Goal: Information Seeking & Learning: Learn about a topic

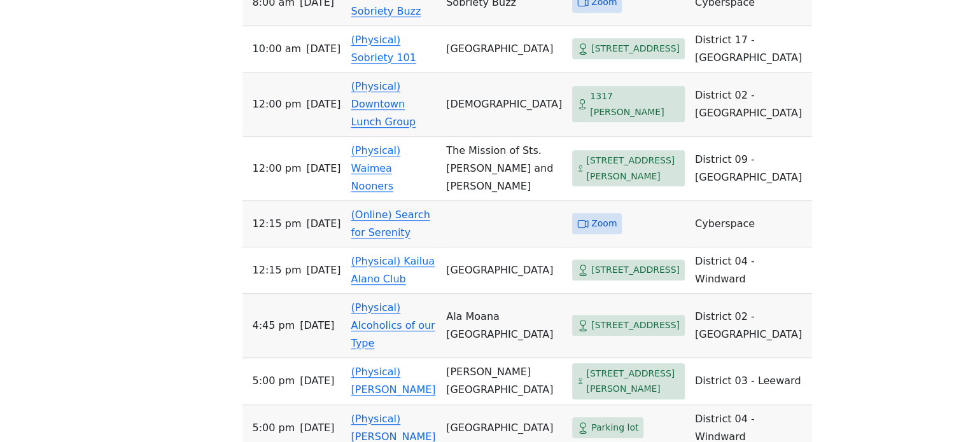
scroll to position [636, 0]
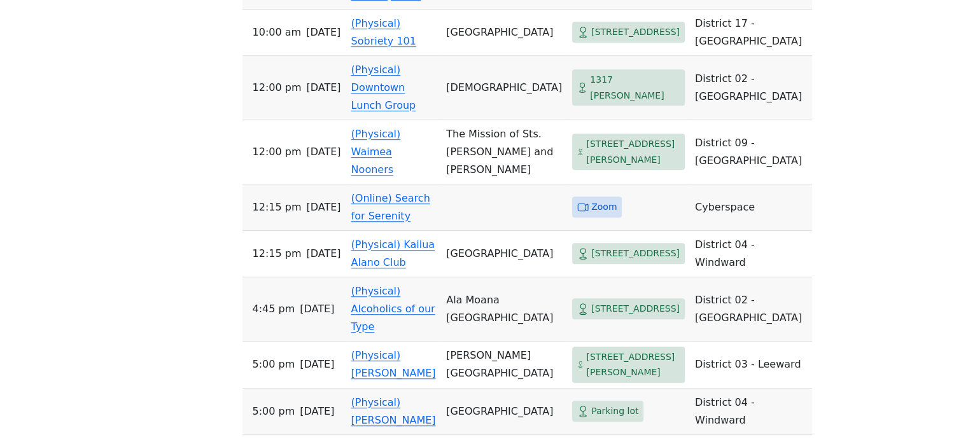
click at [413, 192] on link "(Online) Search for Serenity" at bounding box center [390, 207] width 79 height 30
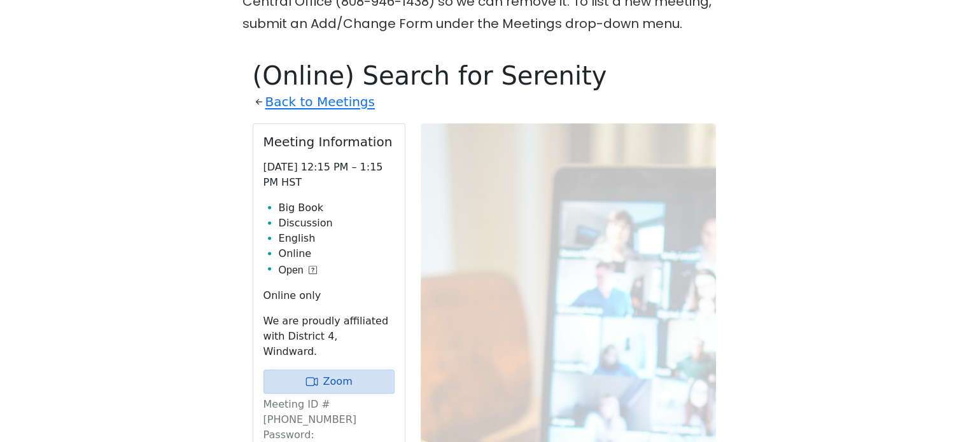
scroll to position [381, 0]
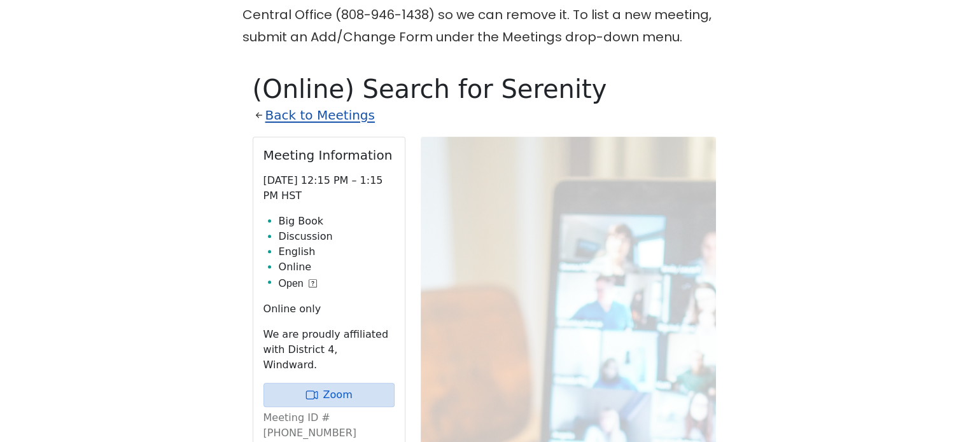
click at [342, 113] on link "Back to Meetings" at bounding box center [319, 115] width 109 height 22
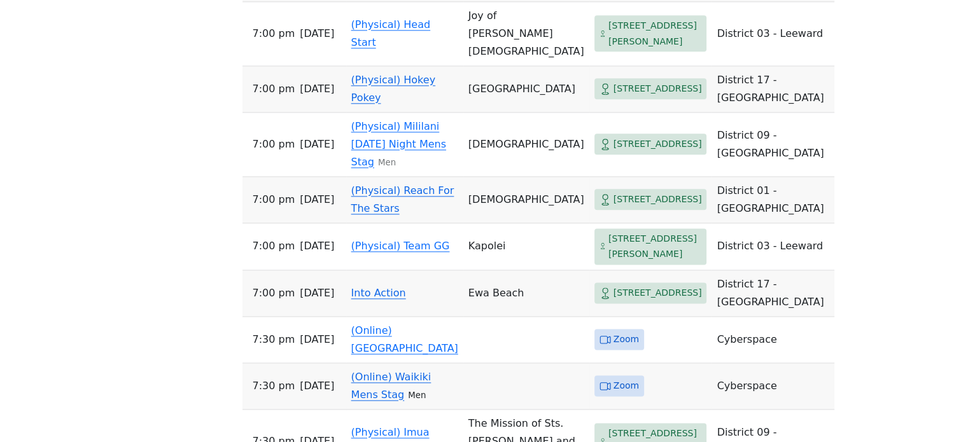
scroll to position [1653, 0]
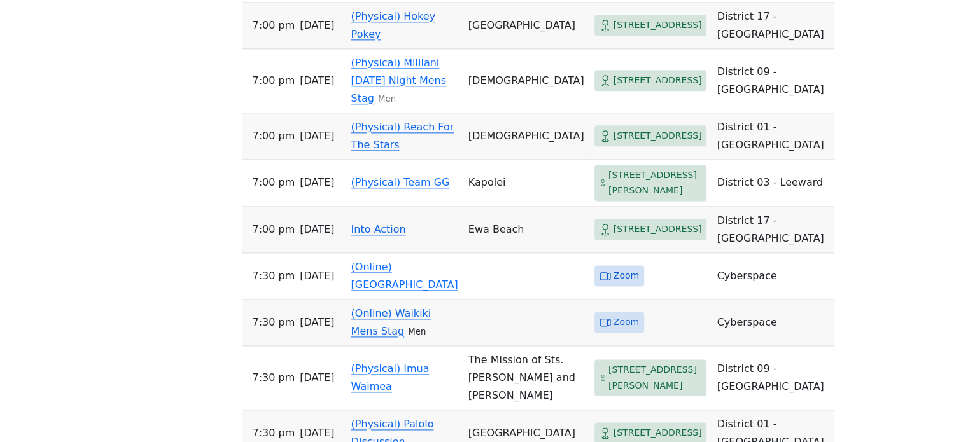
click at [378, 235] on link "Into Action" at bounding box center [378, 229] width 55 height 12
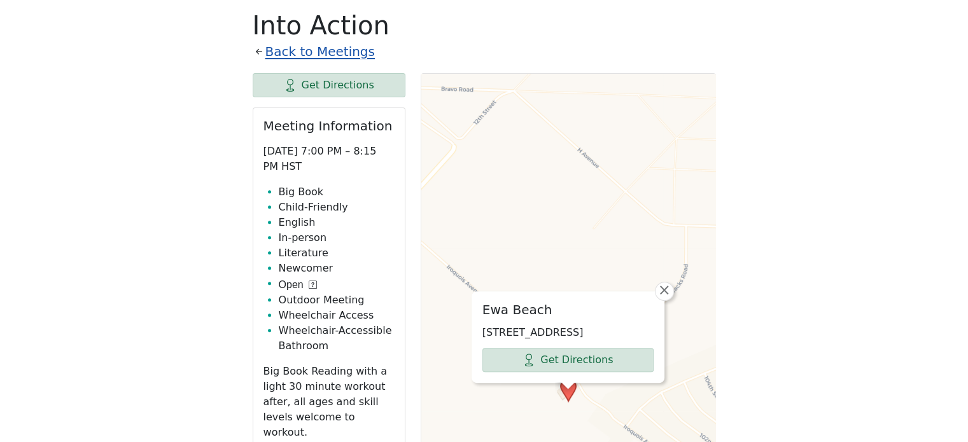
click at [321, 50] on link "Back to Meetings" at bounding box center [319, 52] width 109 height 22
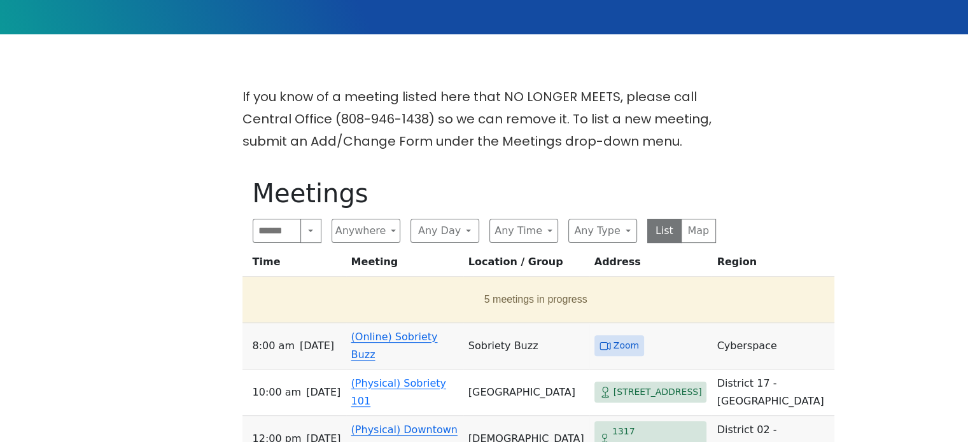
scroll to position [381, 0]
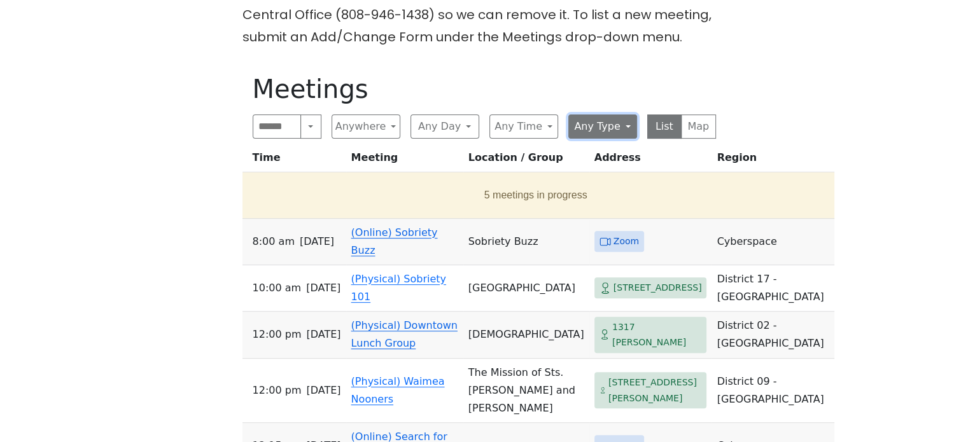
click at [588, 127] on button "Any Type" at bounding box center [602, 127] width 69 height 24
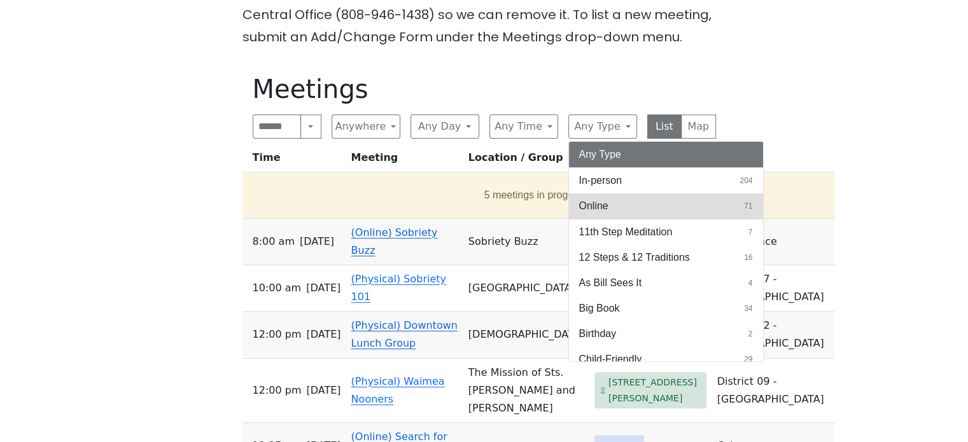
click at [601, 200] on span "Online" at bounding box center [593, 206] width 29 height 15
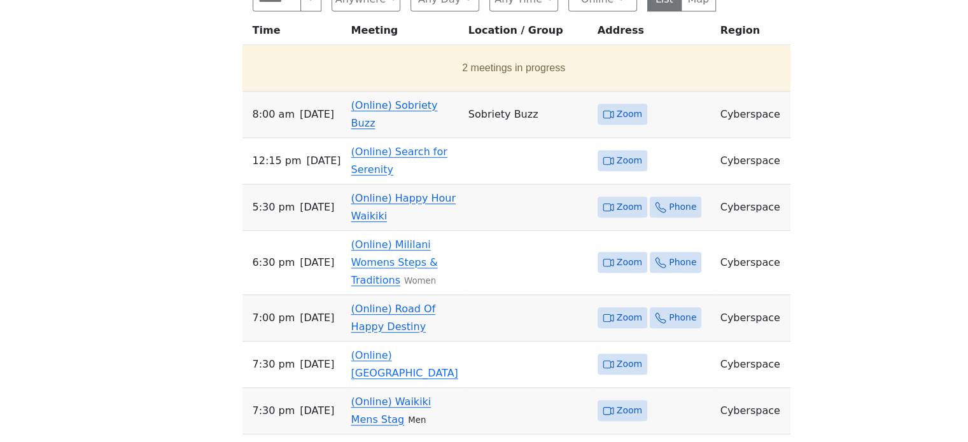
scroll to position [571, 0]
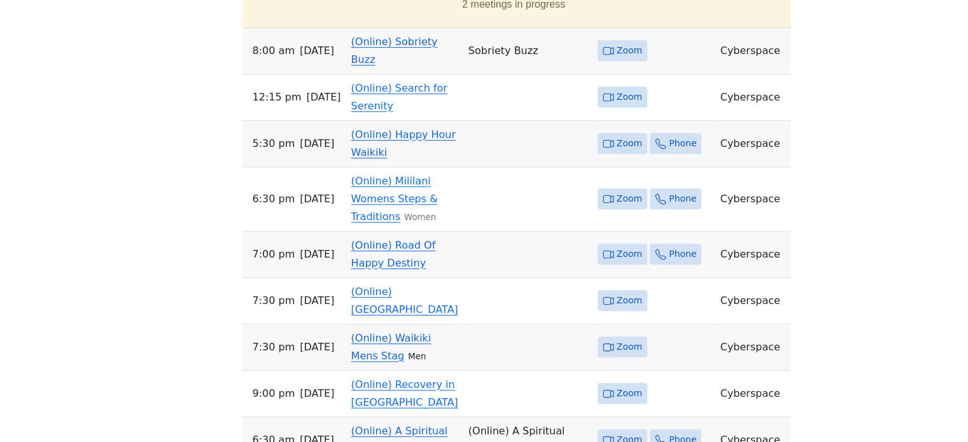
click at [414, 269] on link "(Online) Road Of Happy Destiny" at bounding box center [393, 254] width 85 height 30
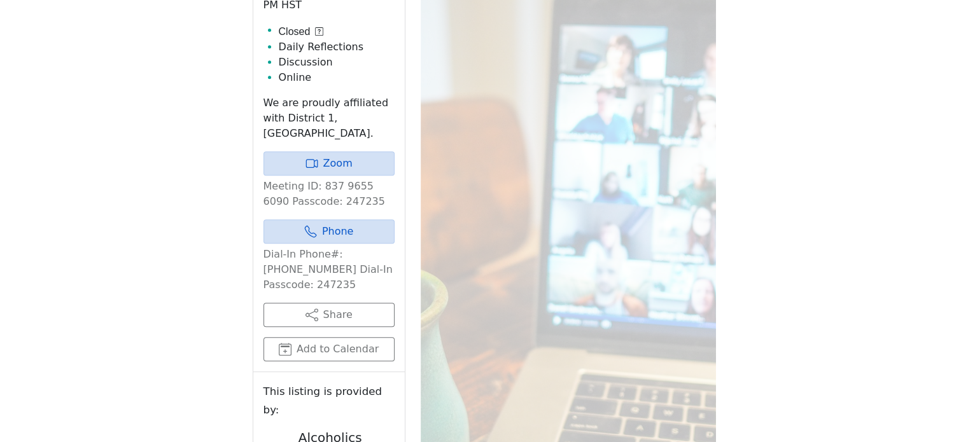
scroll to position [444, 0]
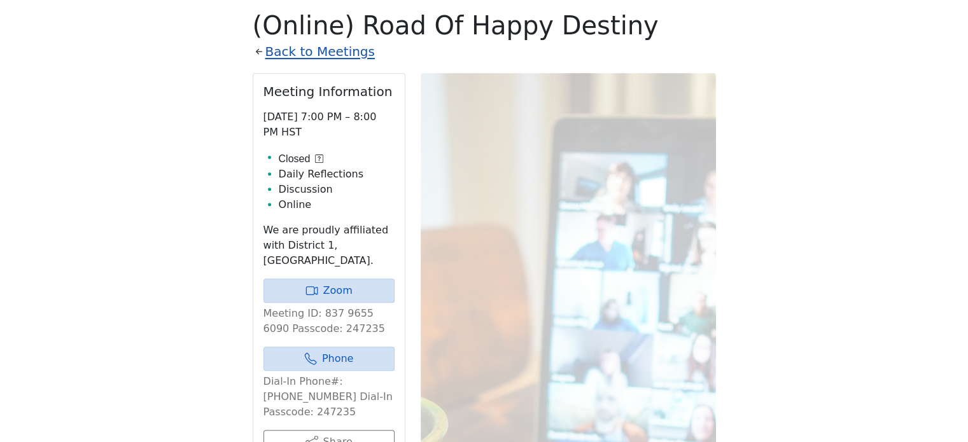
click at [302, 56] on link "Back to Meetings" at bounding box center [319, 52] width 109 height 22
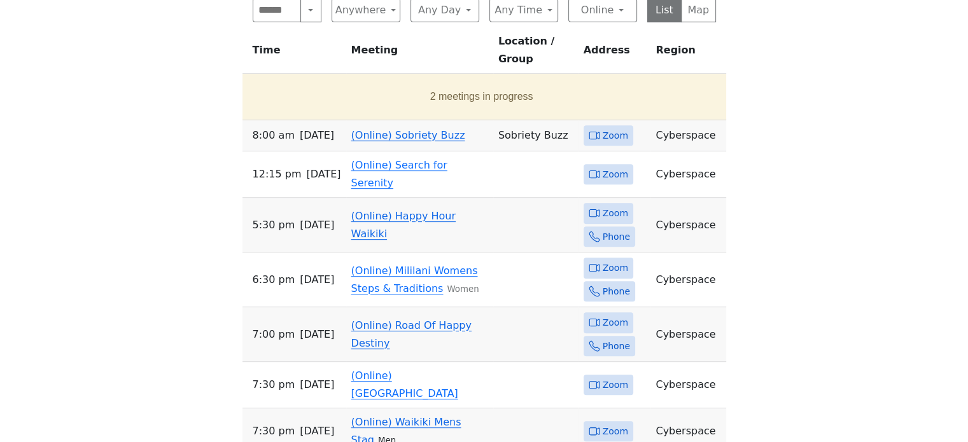
scroll to position [508, 0]
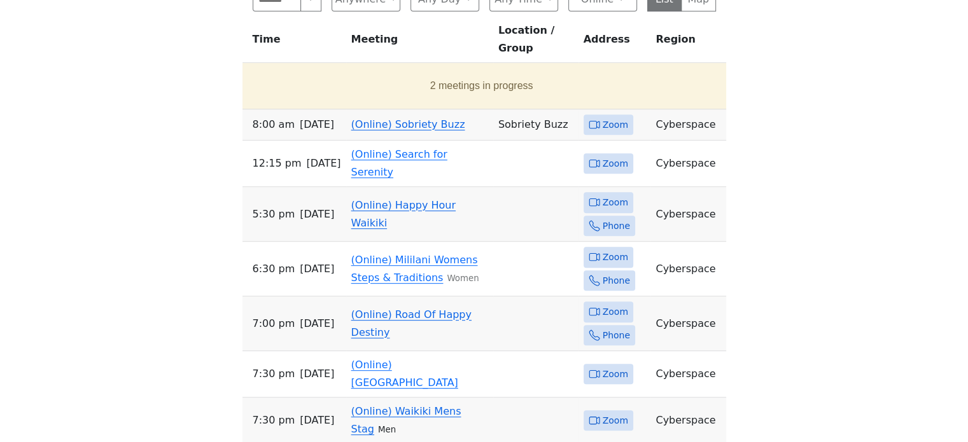
click at [437, 309] on link "(Online) Road Of Happy Destiny" at bounding box center [411, 324] width 120 height 30
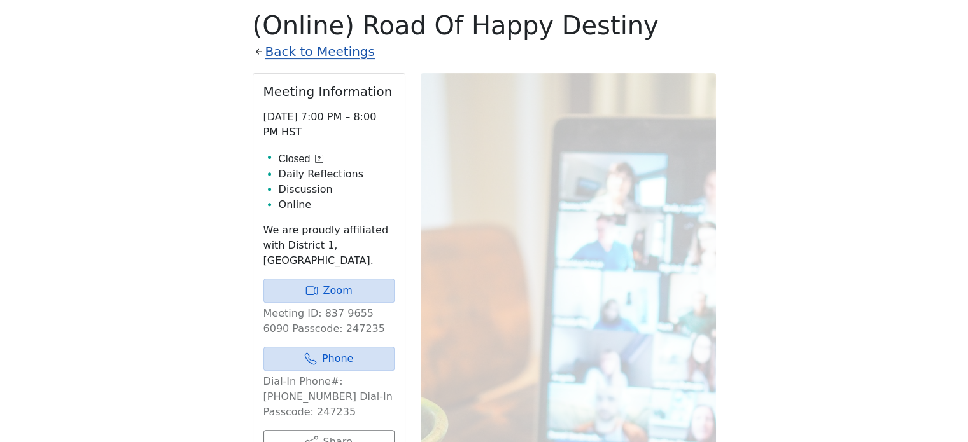
click at [346, 54] on link "Back to Meetings" at bounding box center [319, 52] width 109 height 22
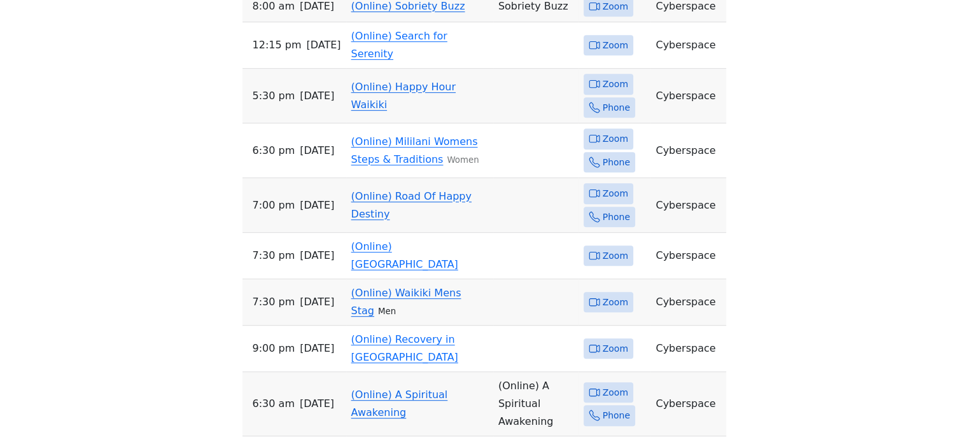
scroll to position [635, 0]
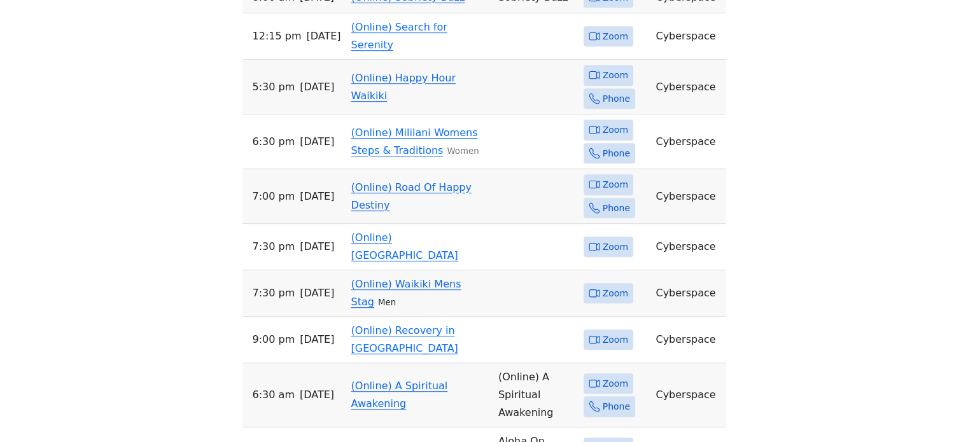
click at [444, 278] on link "(Online) Waikiki Mens Stag" at bounding box center [406, 293] width 110 height 30
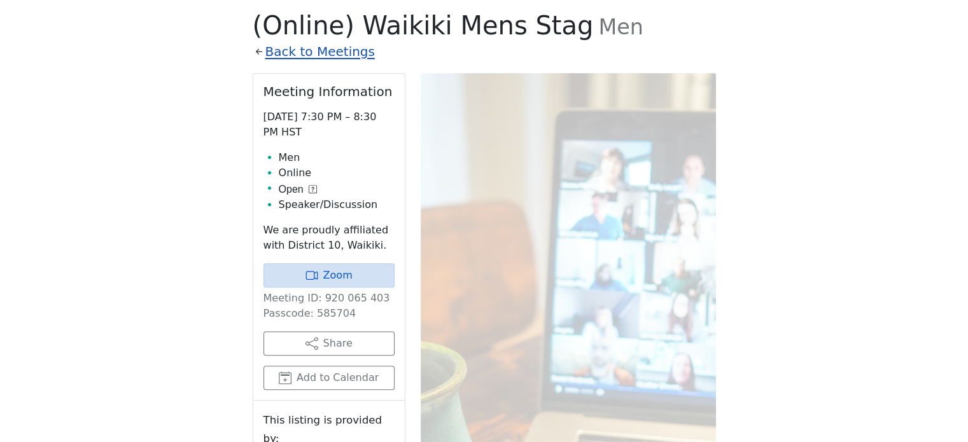
click at [351, 54] on link "Back to Meetings" at bounding box center [319, 52] width 109 height 22
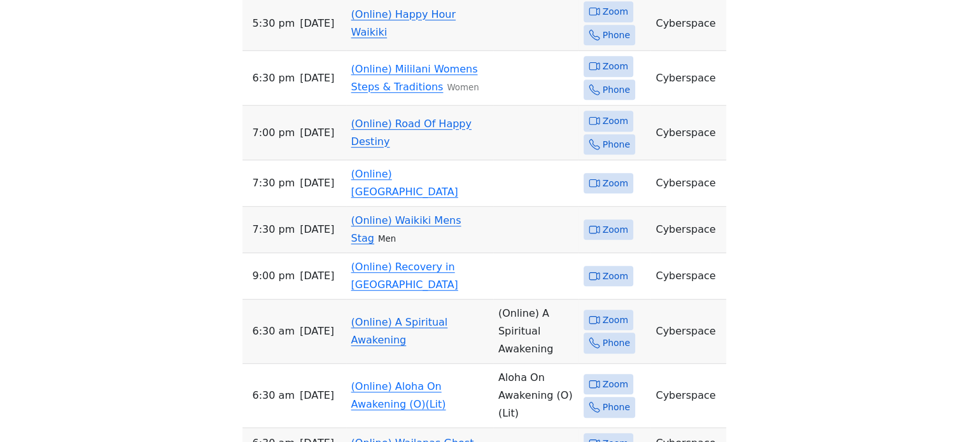
scroll to position [762, 0]
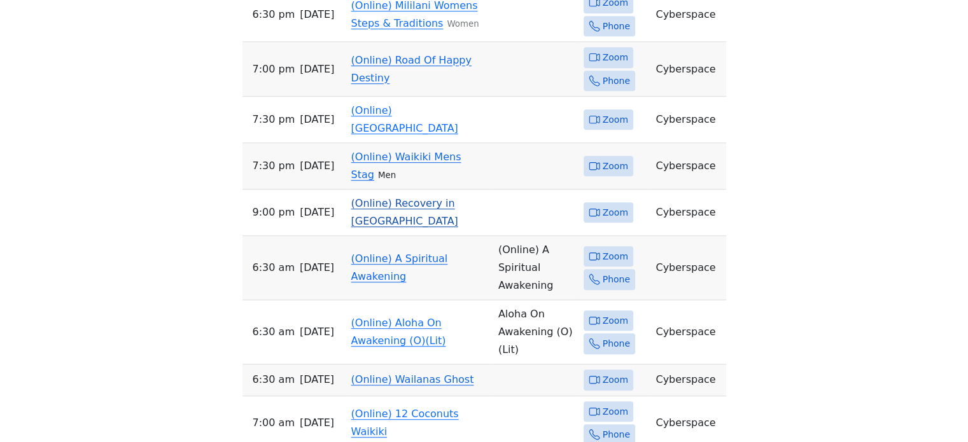
click at [433, 197] on link "(Online) Recovery in [GEOGRAPHIC_DATA]" at bounding box center [404, 212] width 107 height 30
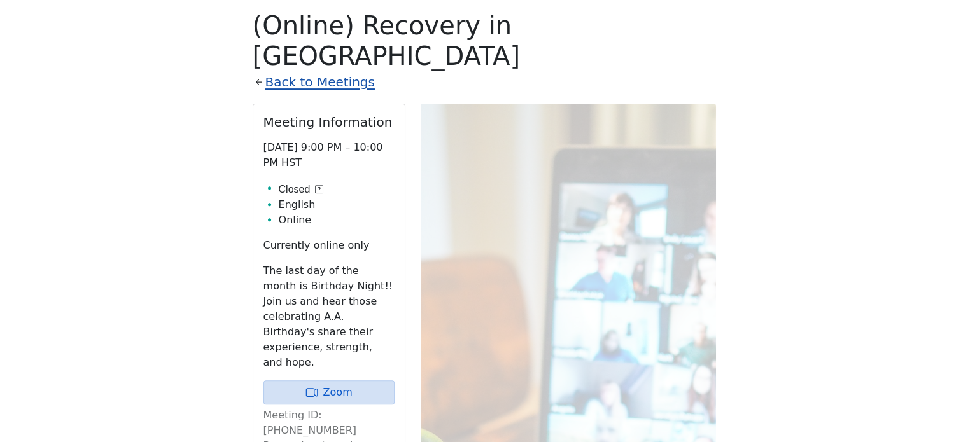
click at [339, 71] on link "Back to Meetings" at bounding box center [319, 82] width 109 height 22
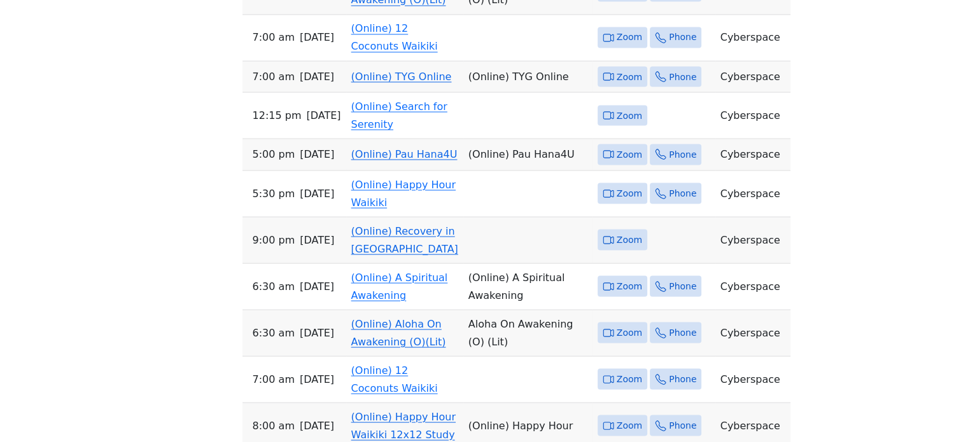
scroll to position [2371, 0]
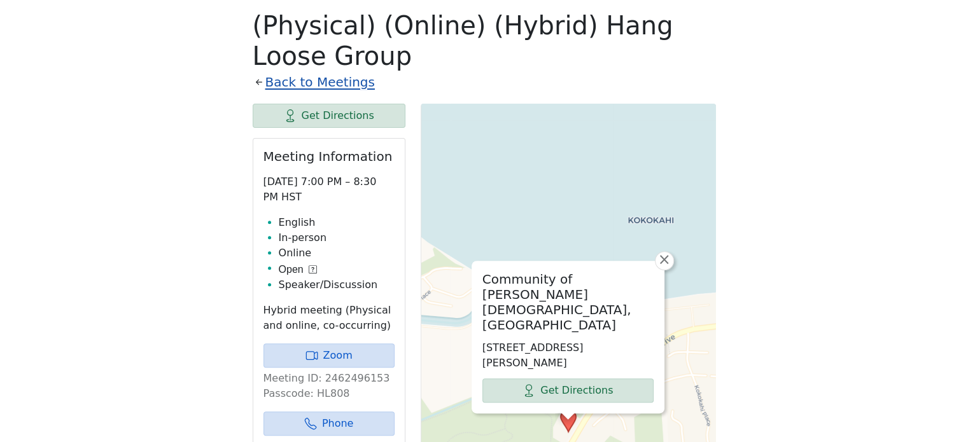
click at [328, 83] on link "Back to Meetings" at bounding box center [319, 82] width 109 height 22
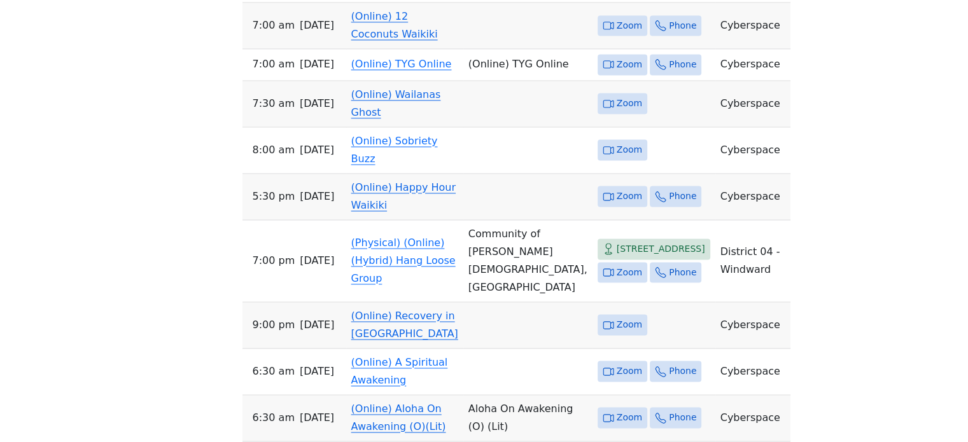
scroll to position [1926, 0]
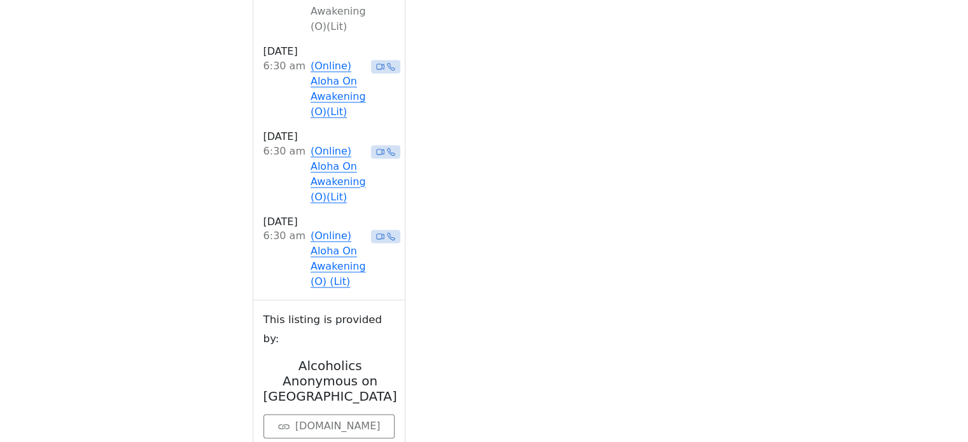
scroll to position [444, 0]
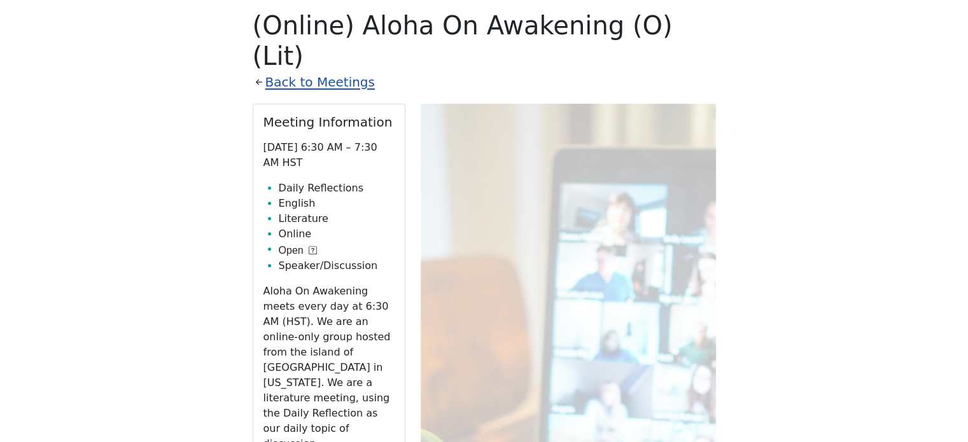
click at [328, 71] on link "Back to Meetings" at bounding box center [319, 82] width 109 height 22
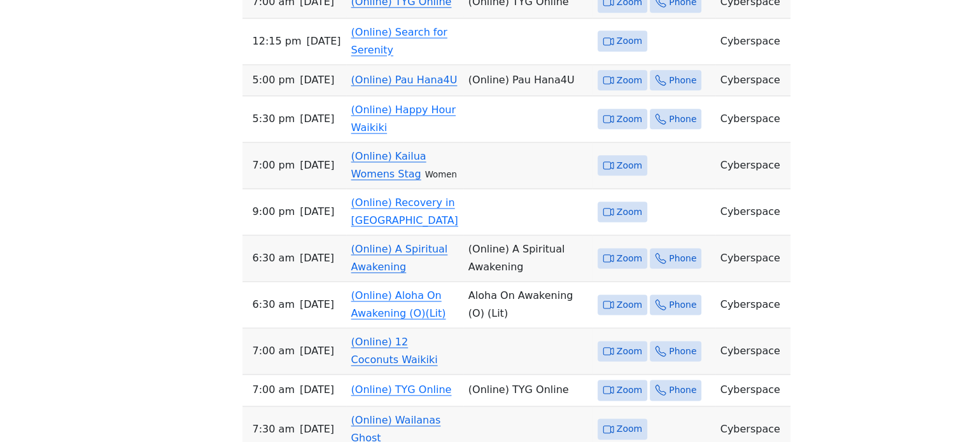
scroll to position [1544, 0]
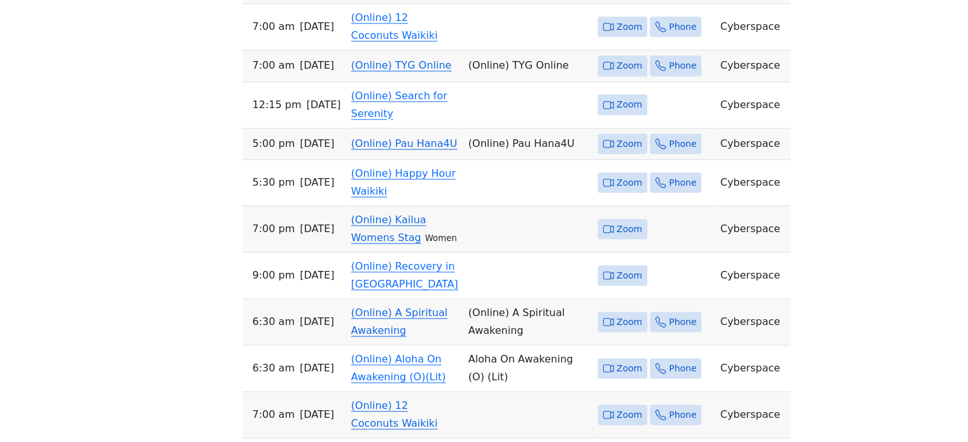
click at [424, 150] on link "(Online) Pau Hana4U" at bounding box center [404, 143] width 106 height 12
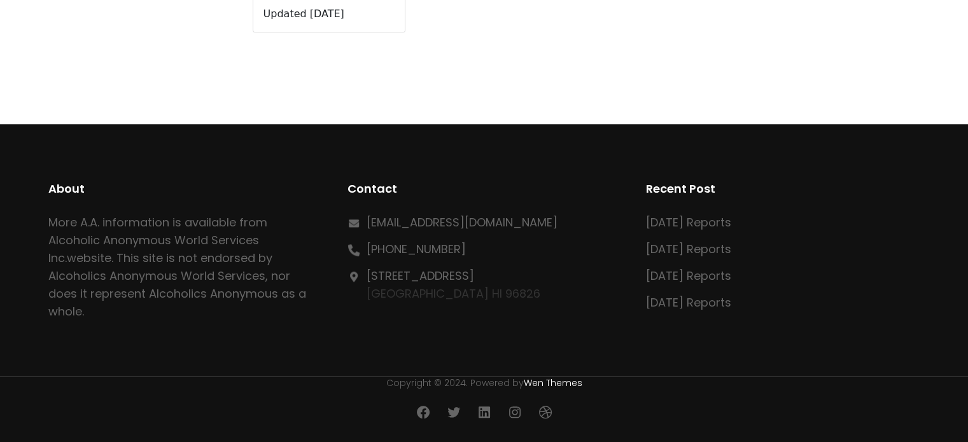
scroll to position [444, 0]
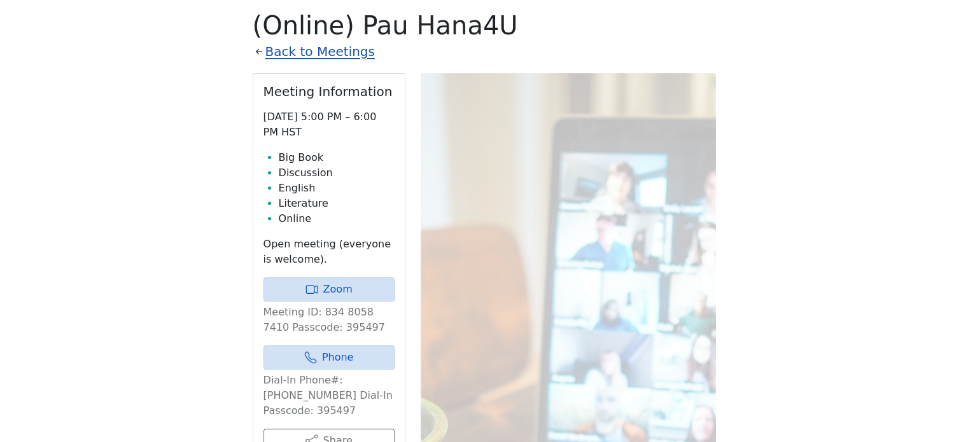
click at [325, 52] on link "Back to Meetings" at bounding box center [319, 52] width 109 height 22
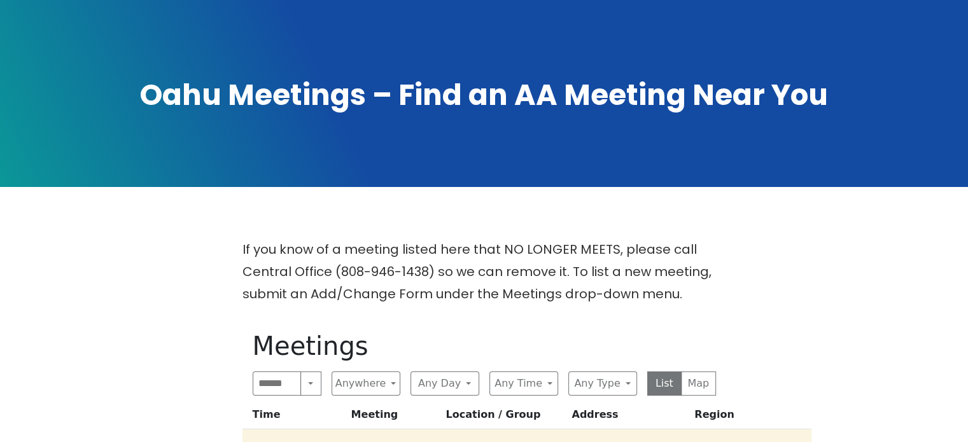
scroll to position [318, 0]
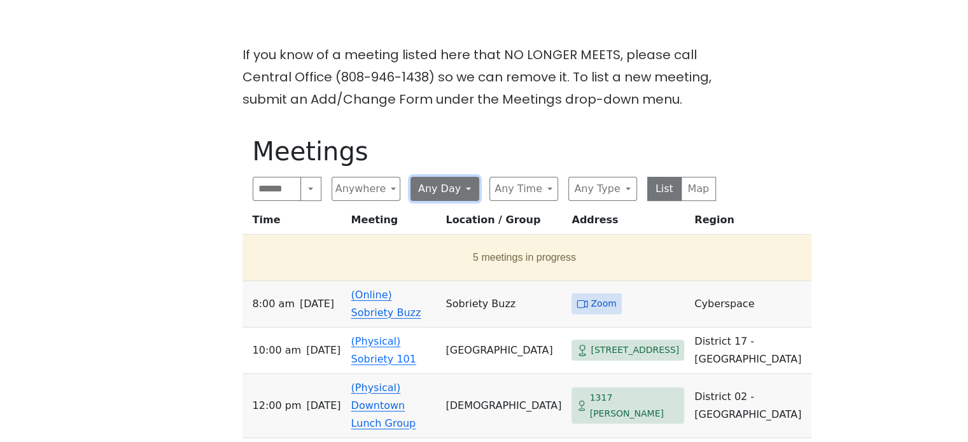
click at [444, 189] on button "Any Day" at bounding box center [444, 189] width 69 height 24
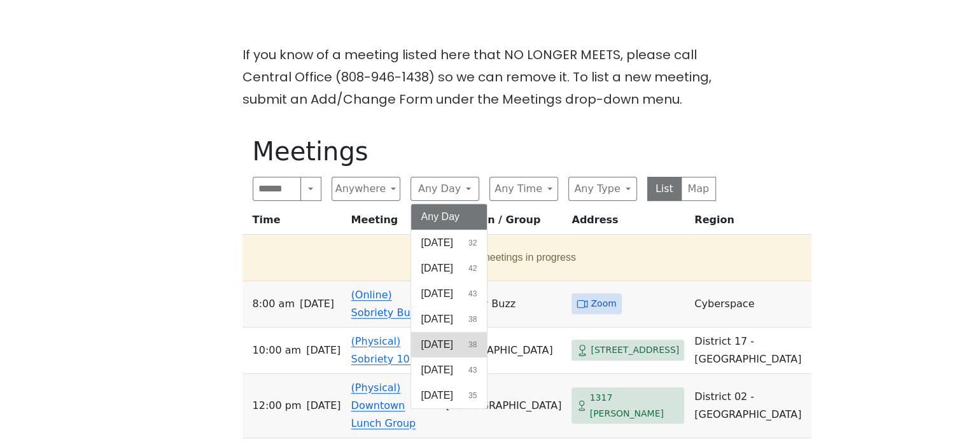
click at [453, 342] on span "[DATE]" at bounding box center [437, 344] width 32 height 15
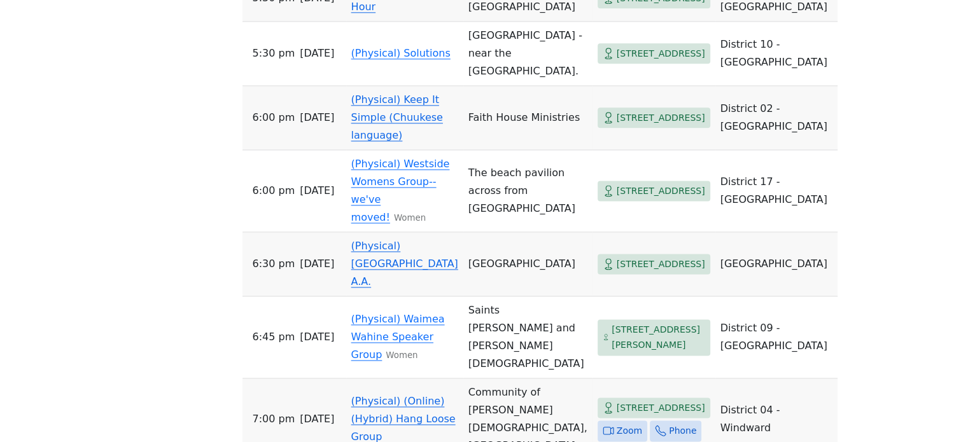
scroll to position [1718, 0]
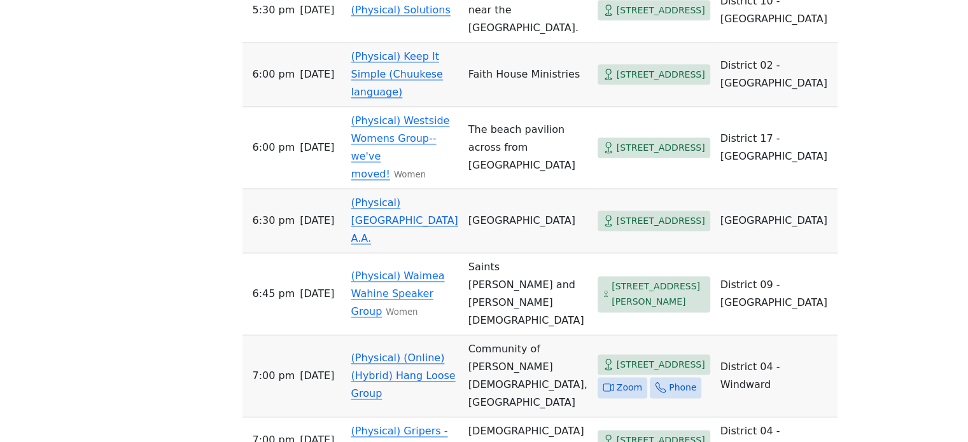
click at [419, 244] on link "(Physical) [GEOGRAPHIC_DATA] A.A." at bounding box center [404, 221] width 107 height 48
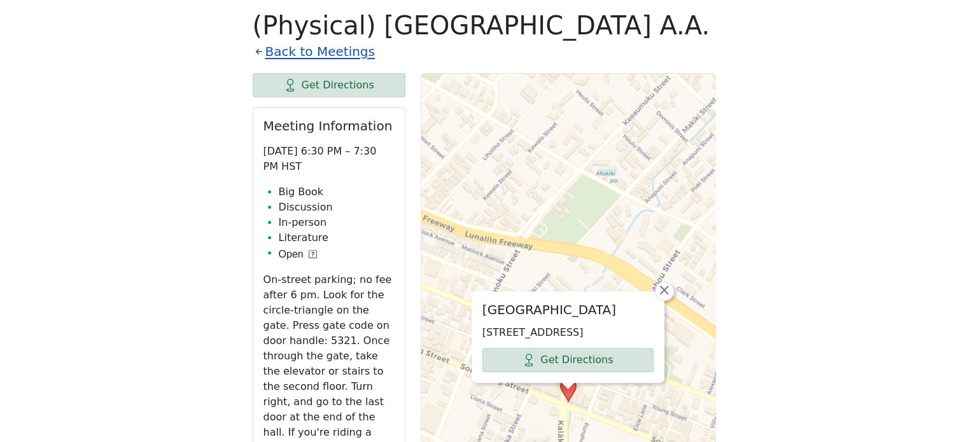
click at [276, 51] on link "Back to Meetings" at bounding box center [319, 52] width 109 height 22
